Goal: Use online tool/utility: Utilize a website feature to perform a specific function

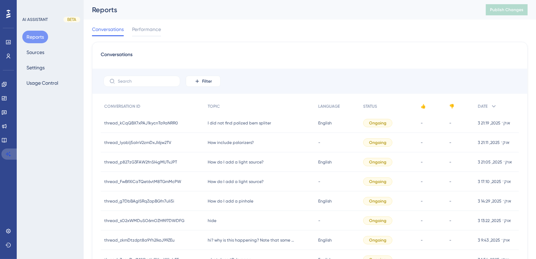
click at [9, 153] on icon at bounding box center [9, 154] width 6 height 6
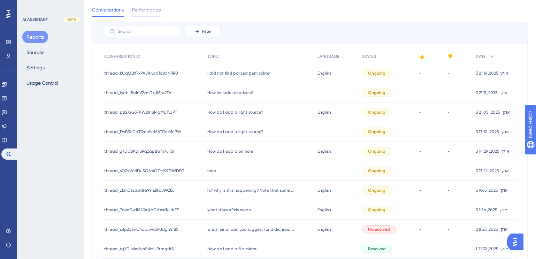
scroll to position [158, 0]
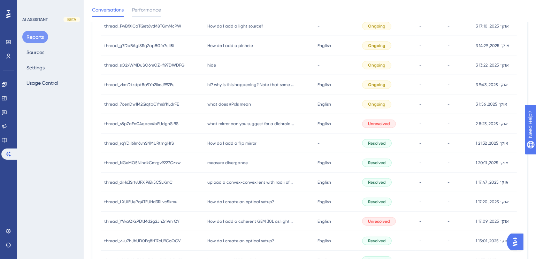
click at [245, 160] on span "measure divergance" at bounding box center [227, 163] width 40 height 6
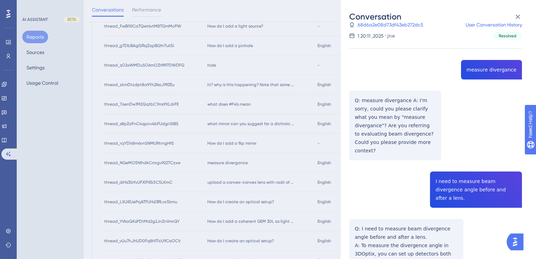
scroll to position [53, 0]
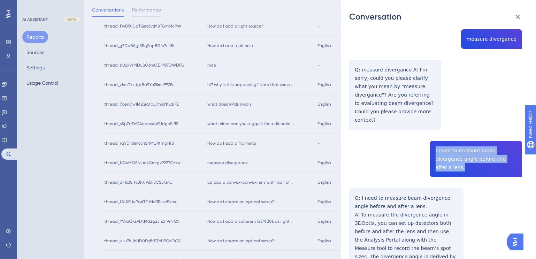
drag, startPoint x: 433, startPoint y: 142, endPoint x: 498, endPoint y: 150, distance: 65.2
click at [498, 150] on div "thread_NGeMO5NIhdkCmrgv9227Czxw Copy - - 68d6a2e08d73df43eb272dc5 User Conversa…" at bounding box center [435, 203] width 173 height 451
copy span "I need to measure beam divergence angle before and after a lens."
